Goal: Task Accomplishment & Management: Use online tool/utility

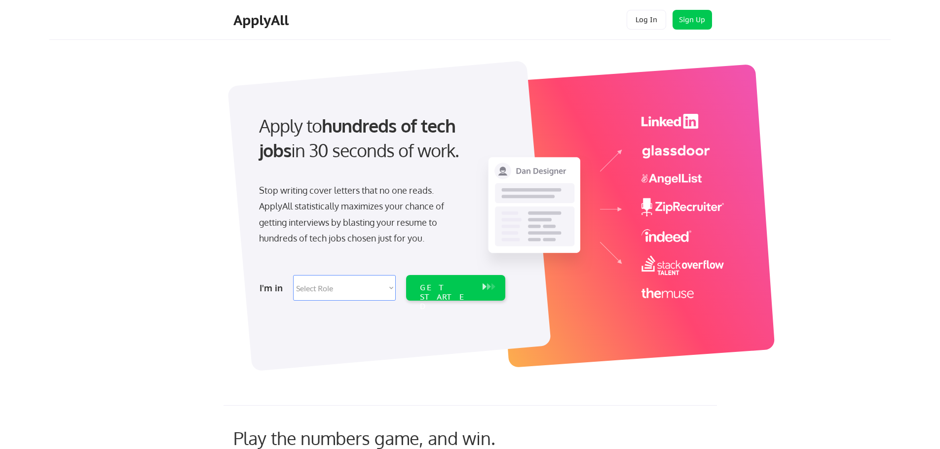
click at [325, 288] on select "Select Role Software Engineering Product Management Customer Success Sales UI/U…" at bounding box center [344, 288] width 103 height 26
select select ""hr_recruiting""
click at [293, 275] on select "Select Role Software Engineering Product Management Customer Success Sales UI/U…" at bounding box center [344, 288] width 103 height 26
select select ""hr_recruiting""
click at [458, 283] on div "GET STARTED" at bounding box center [446, 297] width 53 height 29
